Goal: Communication & Community: Ask a question

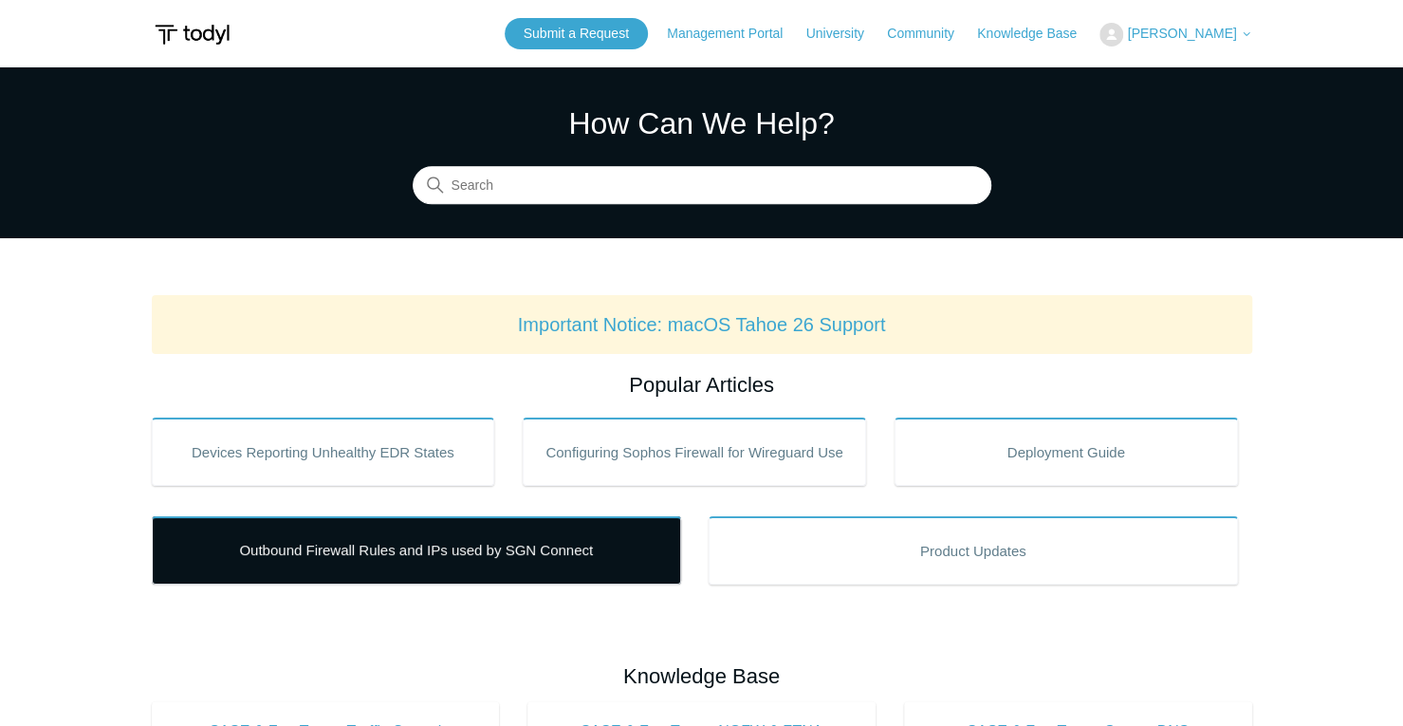
click at [457, 561] on link "Outbound Firewall Rules and IPs used by SGN Connect" at bounding box center [416, 550] width 529 height 68
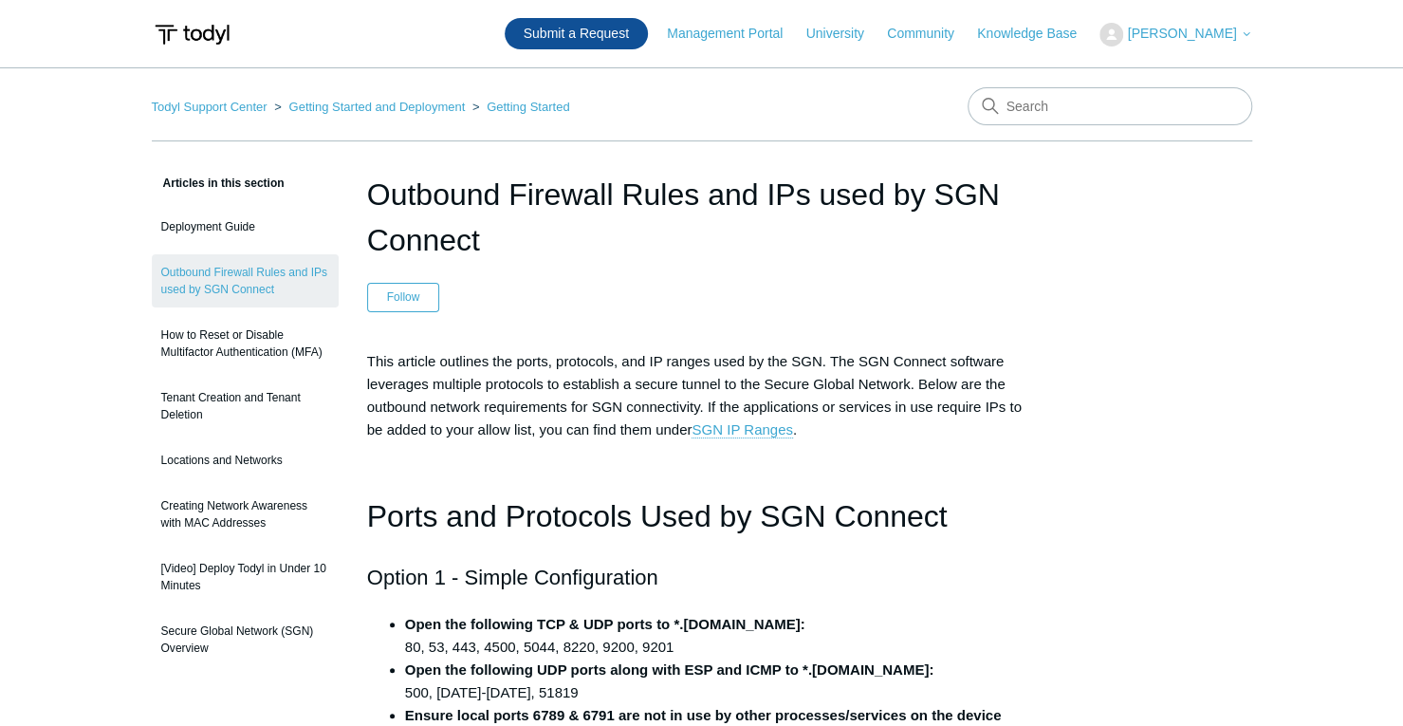
click at [622, 35] on link "Submit a Request" at bounding box center [576, 33] width 143 height 31
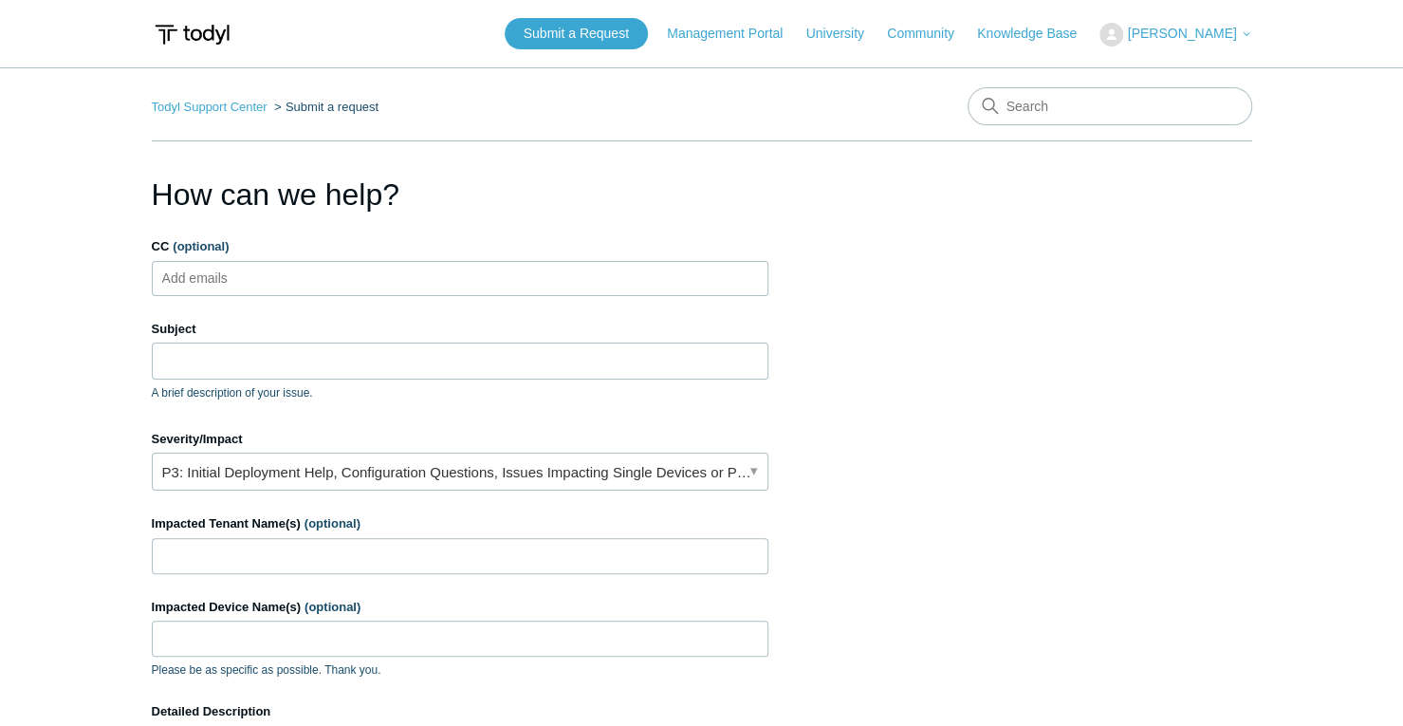
click at [431, 268] on ul "Add emails" at bounding box center [460, 278] width 617 height 35
click at [340, 364] on input "Subject" at bounding box center [460, 360] width 617 height 36
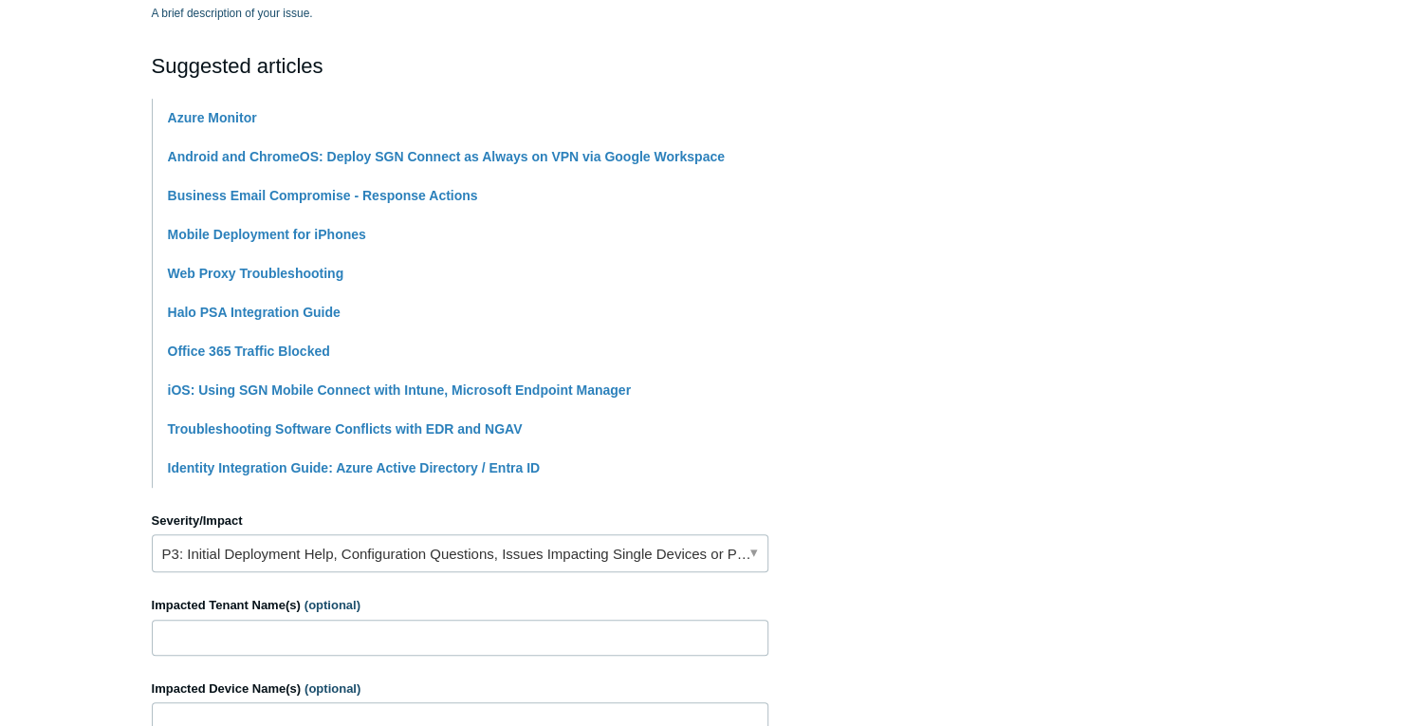
scroll to position [759, 0]
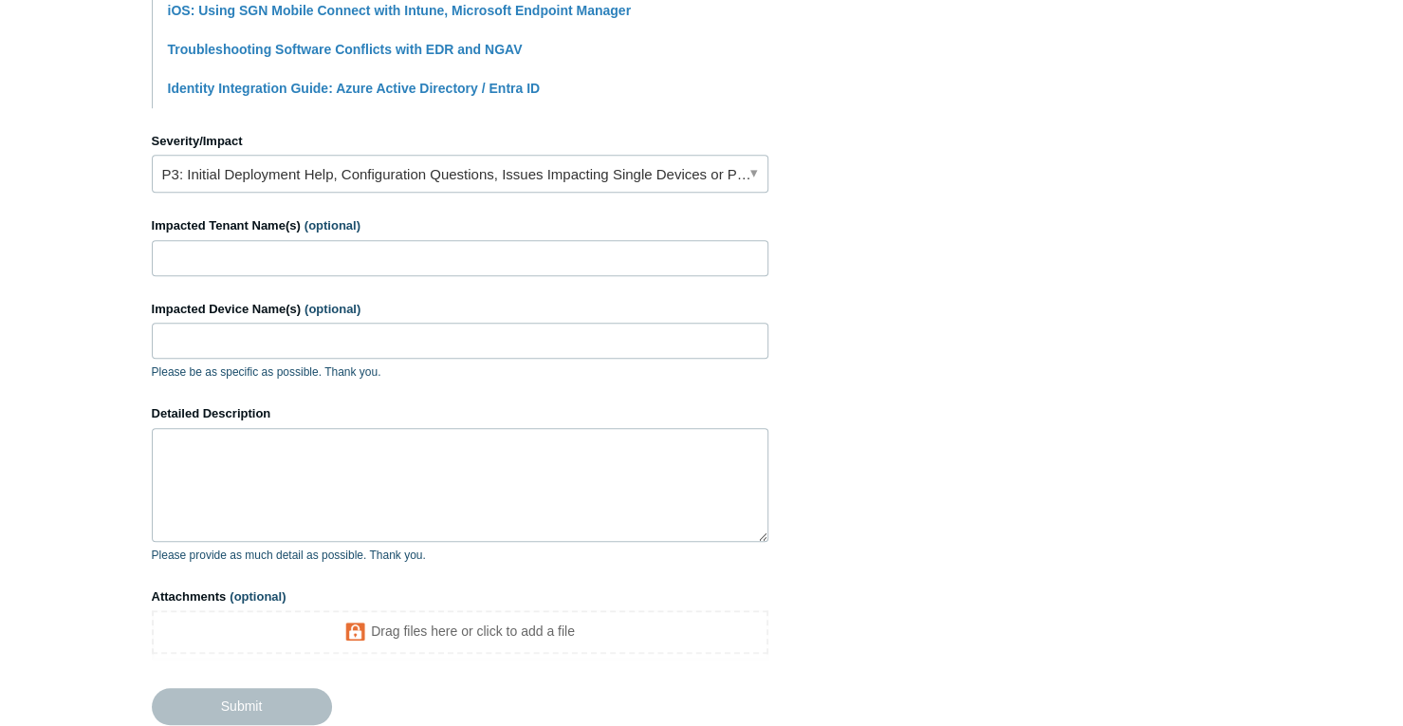
type input "Assistance with application/ Settings"
click at [491, 160] on link "P3: Initial Deployment Help, Configuration Questions, Issues Impacting Single D…" at bounding box center [460, 174] width 617 height 38
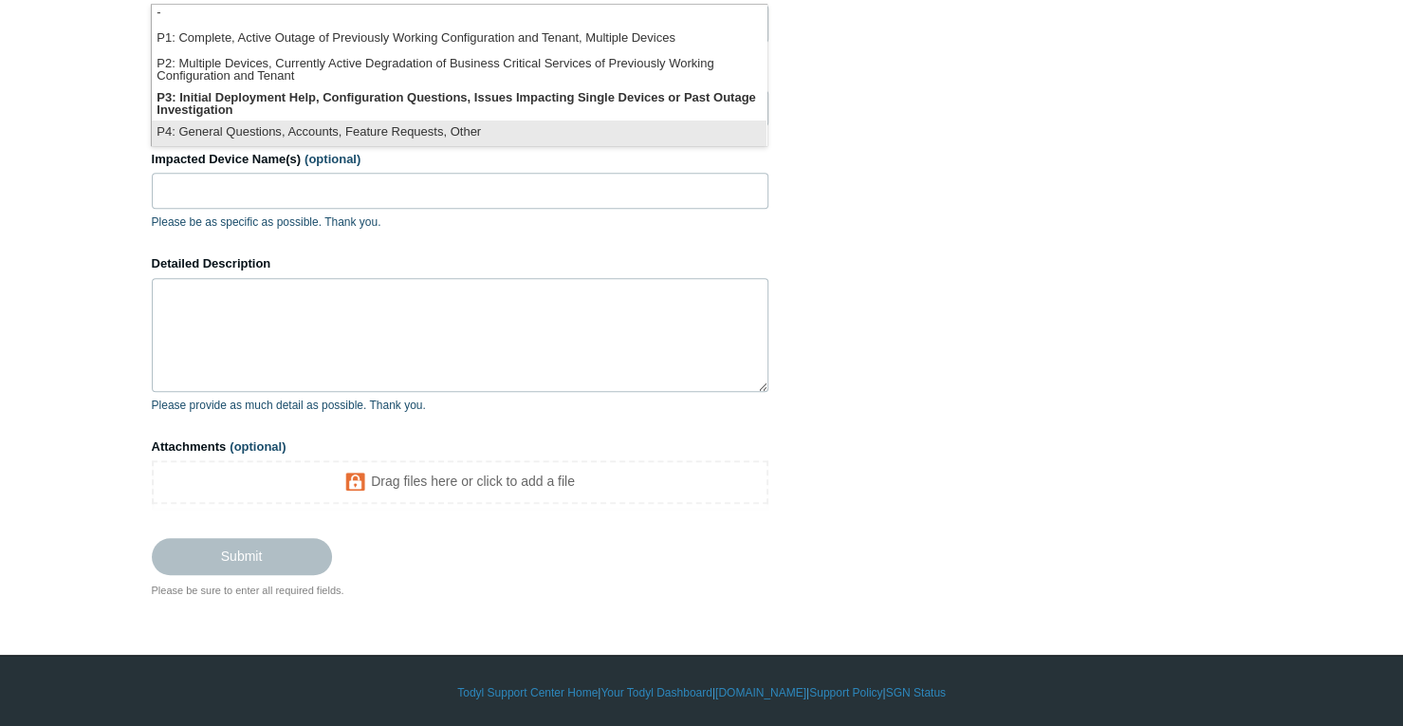
scroll to position [4, 0]
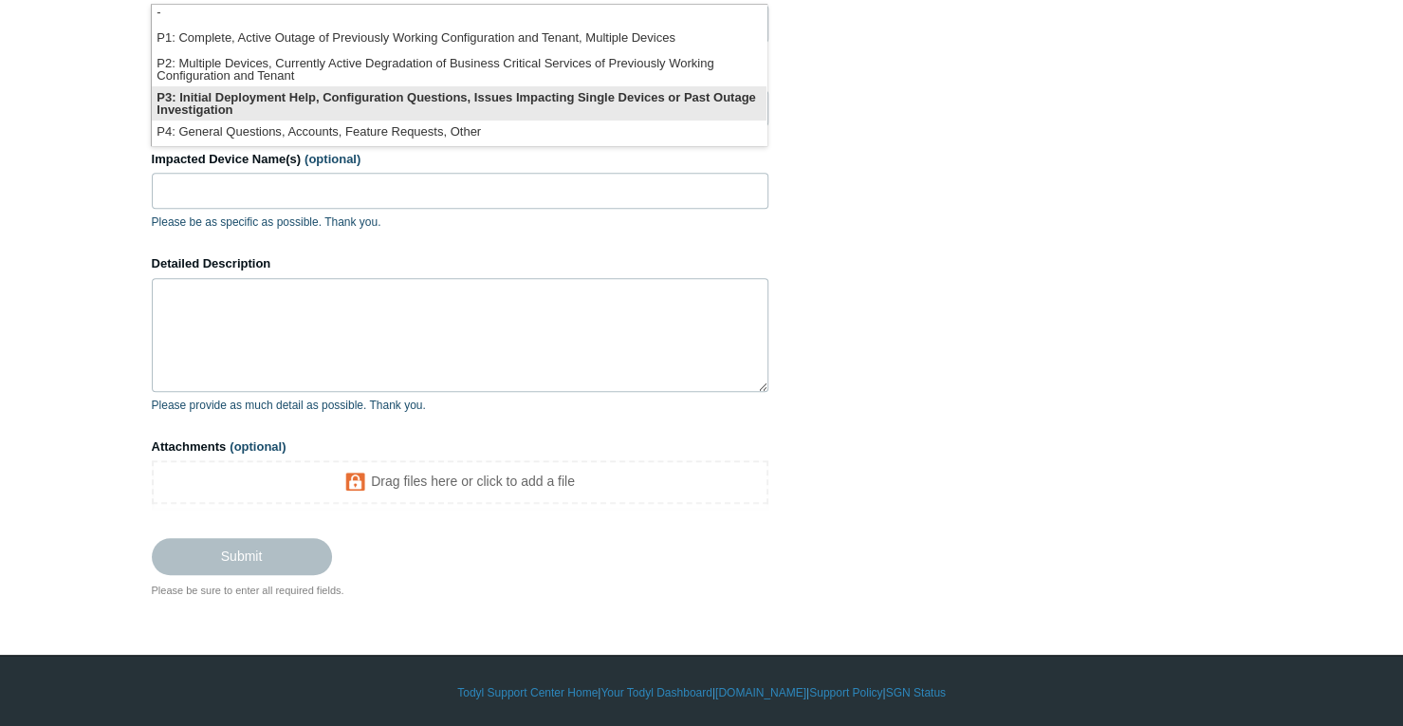
click at [416, 98] on li "P3: Initial Deployment Help, Configuration Questions, Issues Impacting Single D…" at bounding box center [459, 103] width 615 height 34
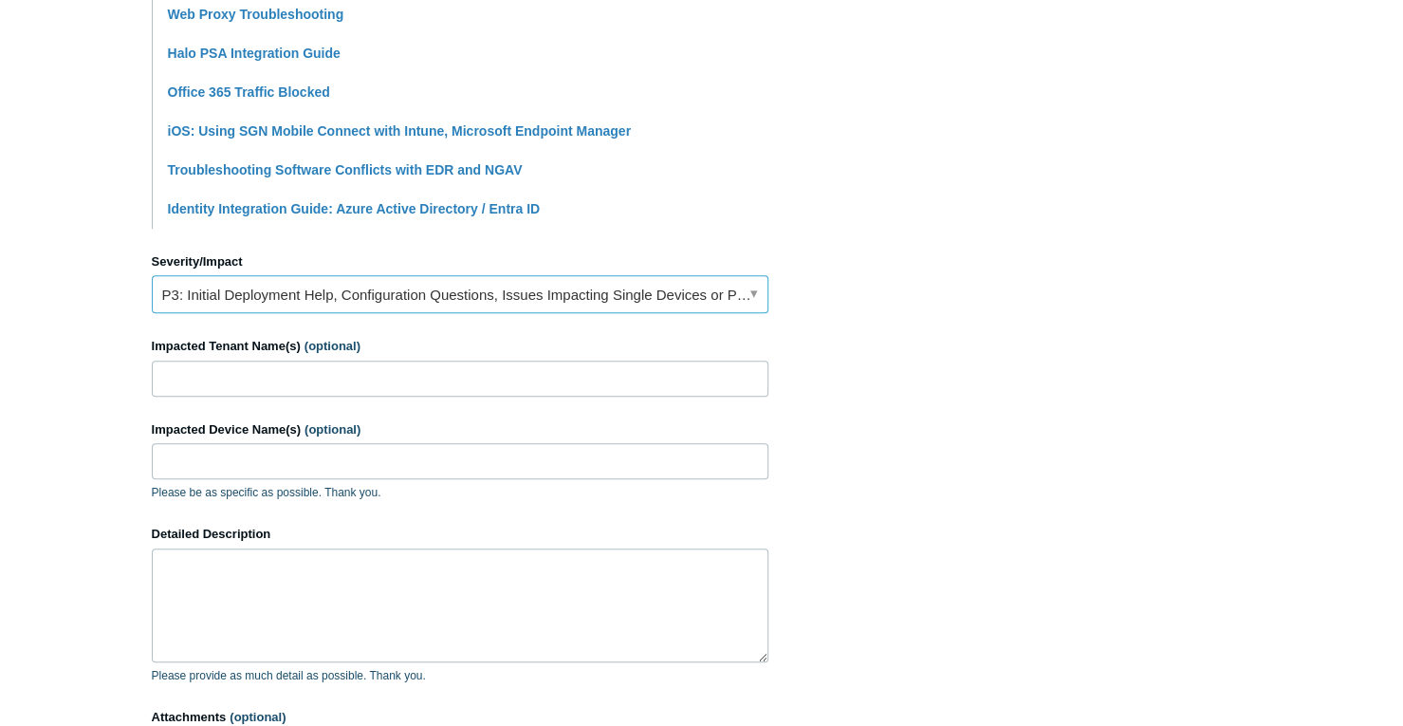
scroll to position [624, 0]
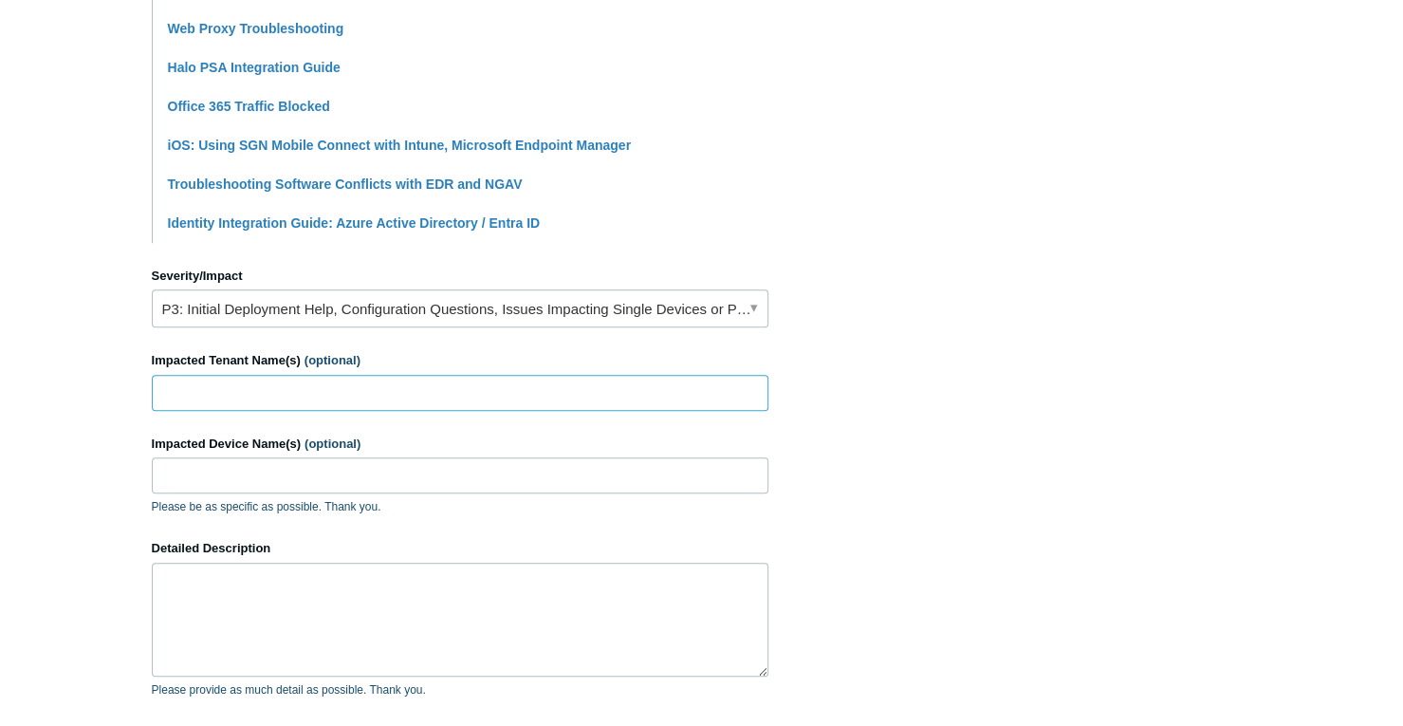
click at [249, 392] on input "Impacted Tenant Name(s) (optional)" at bounding box center [460, 393] width 617 height 36
type input "Girl Scouts Heart of the [PERSON_NAME]"
click at [292, 469] on input "Impacted Device Name(s) (optional)" at bounding box center [460, 475] width 617 height 36
paste input "GSHHLT-1403HYX"
click at [194, 483] on input "GSHHLT-1403HYX" at bounding box center [460, 475] width 617 height 36
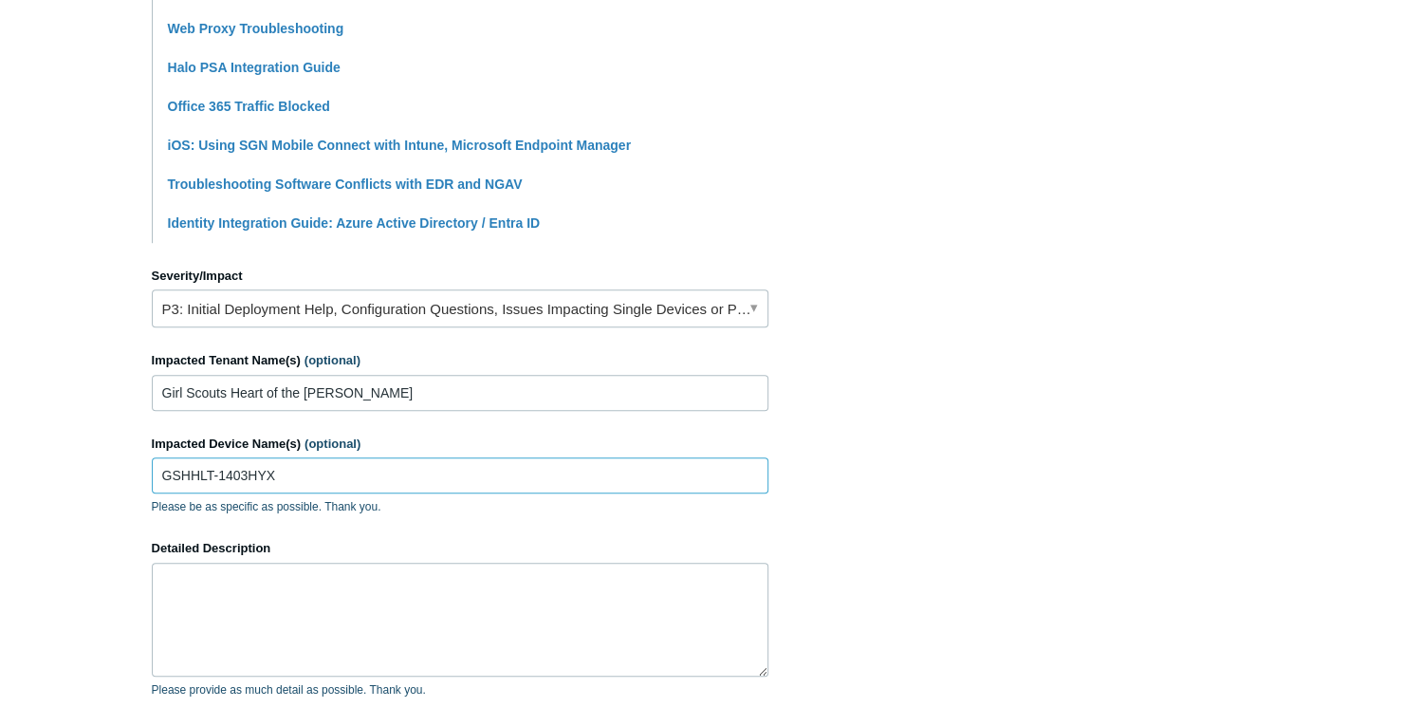
type input "GSHHLT-1403HYX"
click at [271, 593] on textarea "Detailed Description" at bounding box center [460, 620] width 617 height 114
type textarea "I"
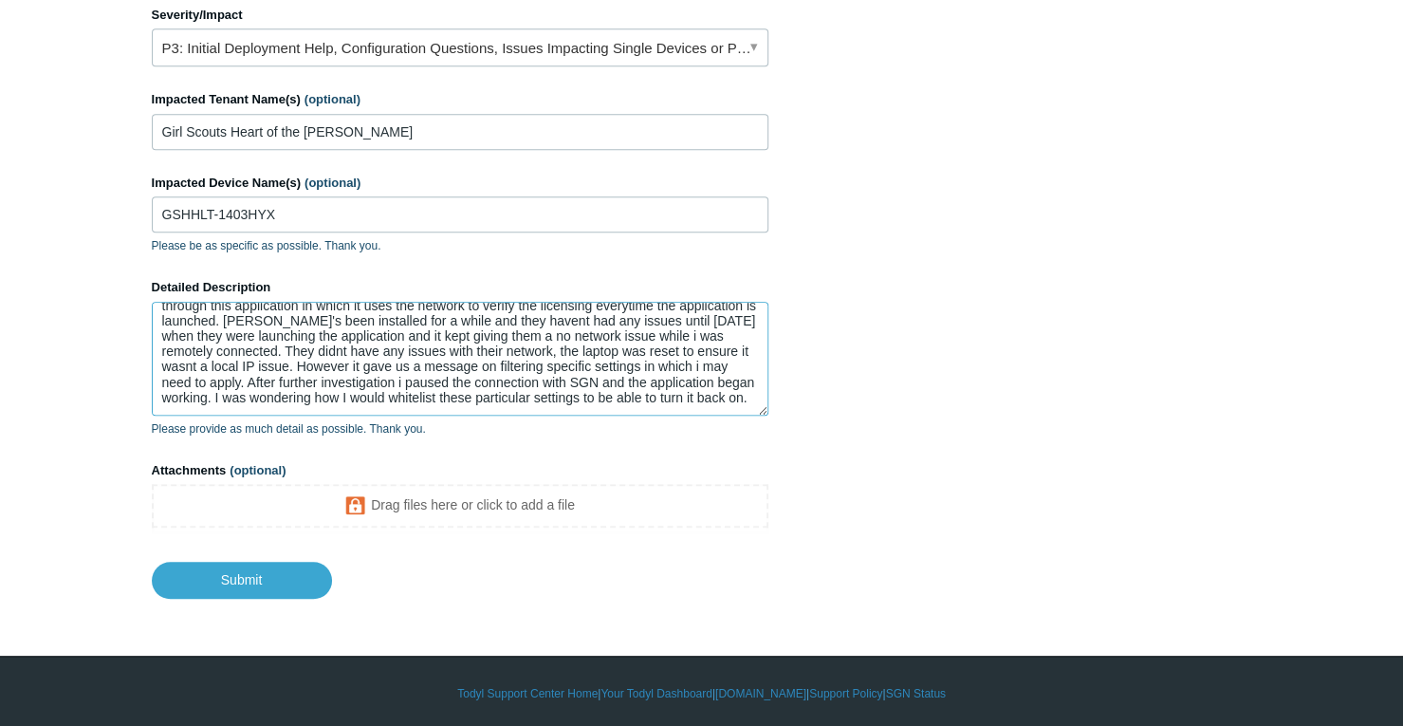
scroll to position [886, 0]
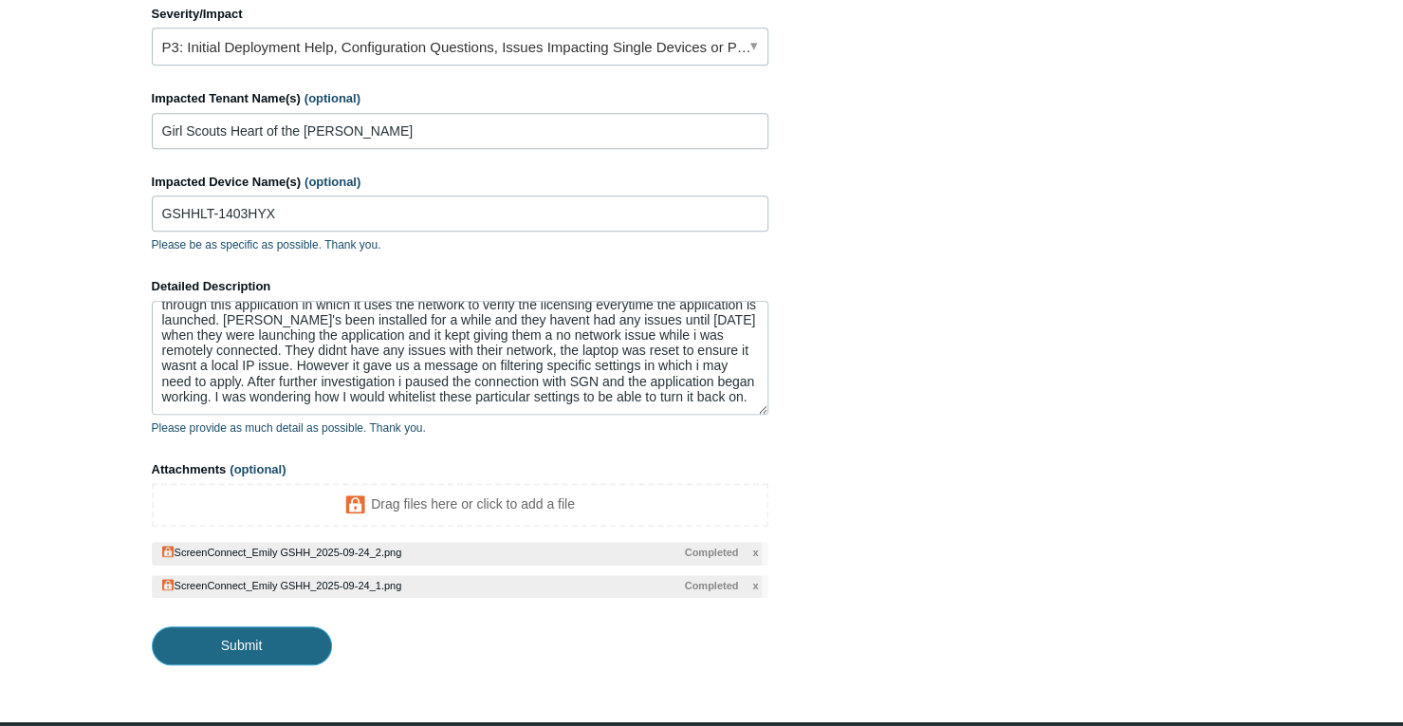
click at [264, 640] on input "Submit" at bounding box center [242, 645] width 180 height 38
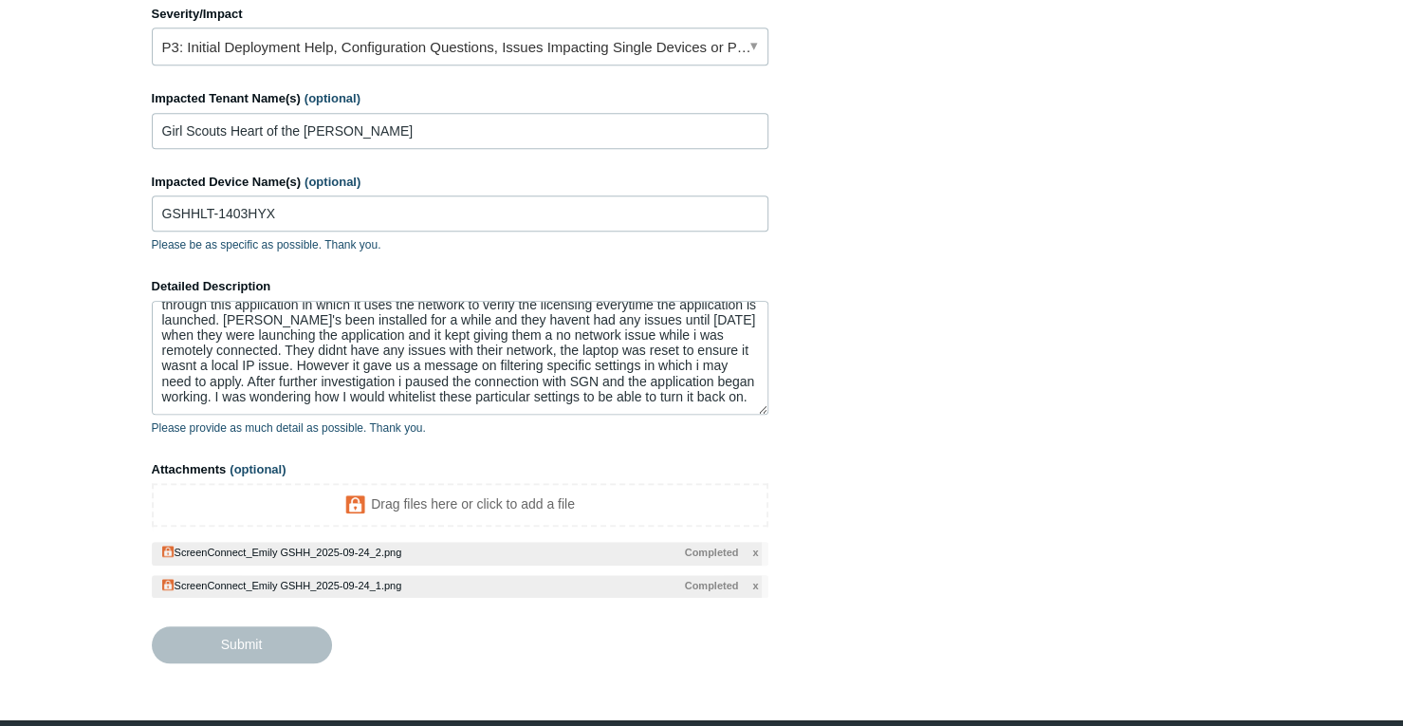
type textarea "The client was claiming to have issues with a program called Snagit, They pay f…"
